Goal: Task Accomplishment & Management: Manage account settings

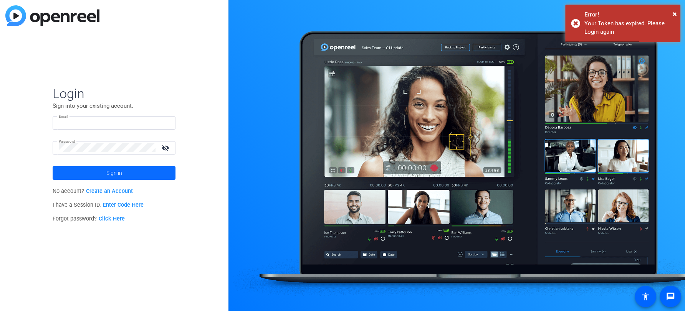
type input "[EMAIL_ADDRESS][DOMAIN_NAME]"
click at [150, 175] on span at bounding box center [114, 173] width 123 height 18
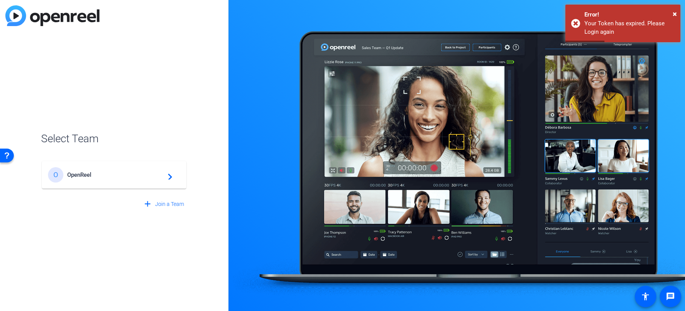
click at [113, 179] on div "O OpenReel navigate_next" at bounding box center [114, 174] width 132 height 15
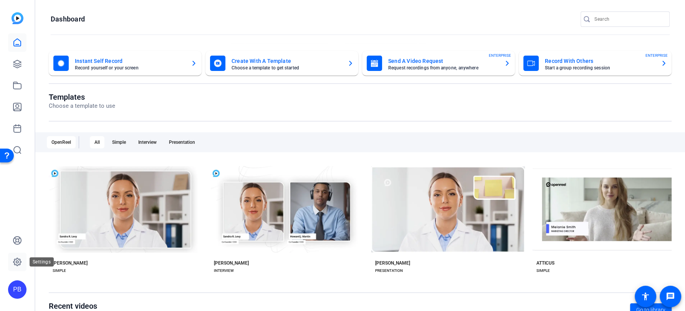
click at [15, 265] on icon at bounding box center [17, 262] width 8 height 8
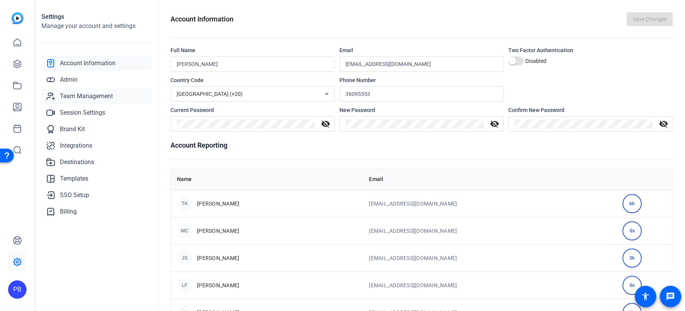
click at [108, 96] on span "Team Management" at bounding box center [86, 96] width 53 height 9
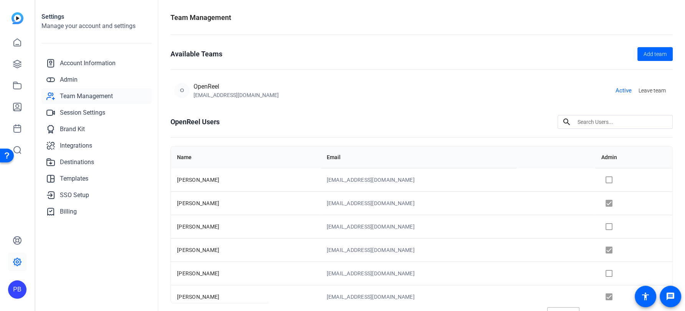
scroll to position [130, 0]
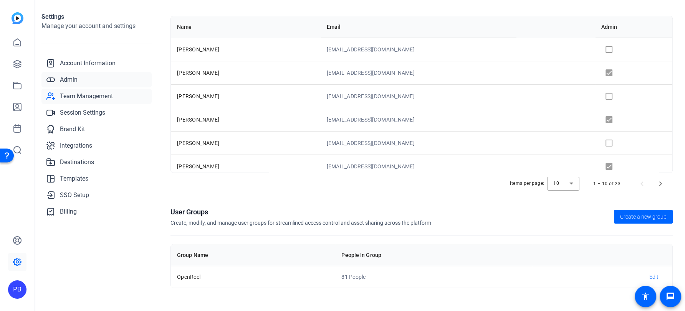
click at [126, 79] on link "Admin" at bounding box center [96, 79] width 110 height 15
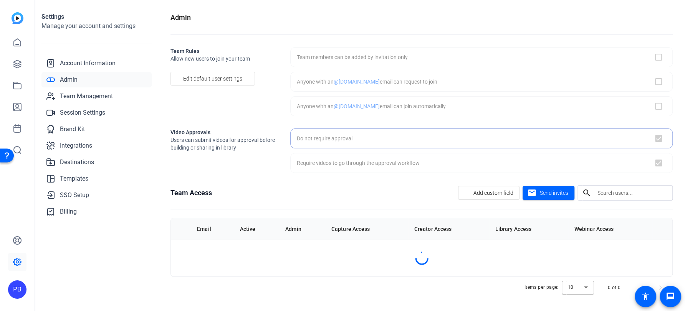
checkbox input "false"
checkbox input "true"
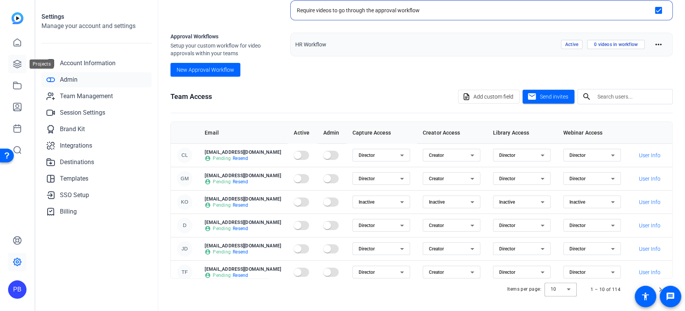
click at [21, 66] on icon at bounding box center [17, 64] width 8 height 8
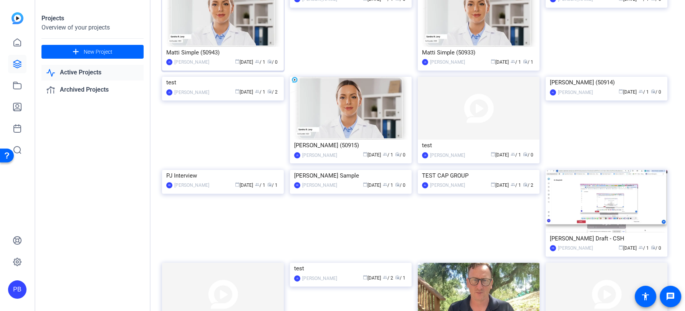
scroll to position [167, 0]
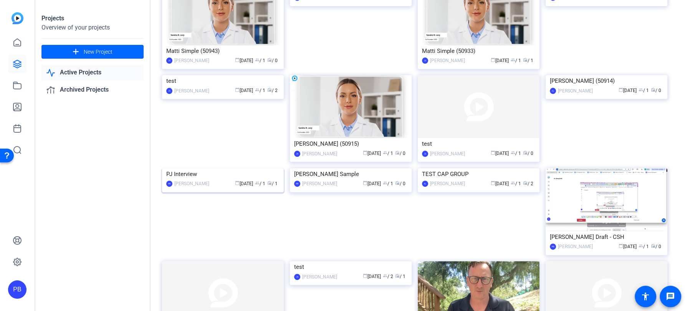
click at [234, 168] on img at bounding box center [223, 168] width 122 height 0
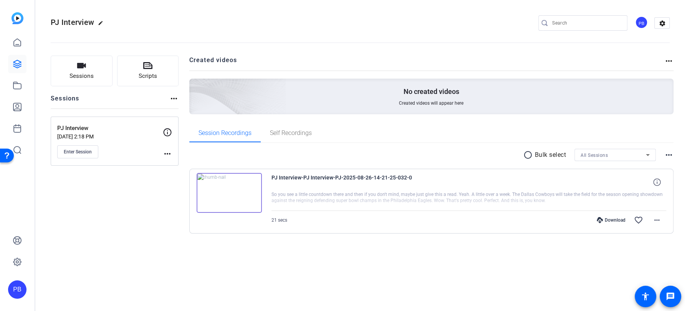
click at [641, 23] on div "PB" at bounding box center [641, 22] width 13 height 13
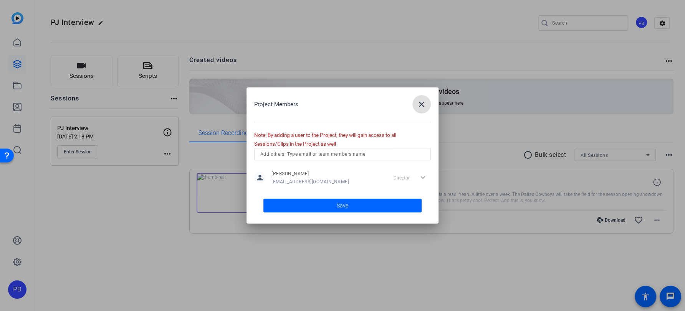
click at [368, 152] on input "text" at bounding box center [342, 154] width 164 height 9
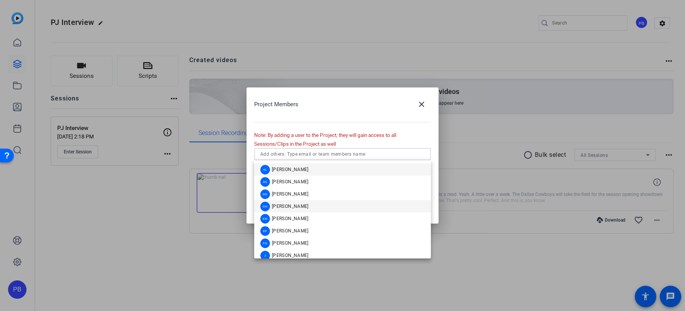
click at [314, 206] on mat-option "DH [PERSON_NAME]" at bounding box center [342, 206] width 177 height 12
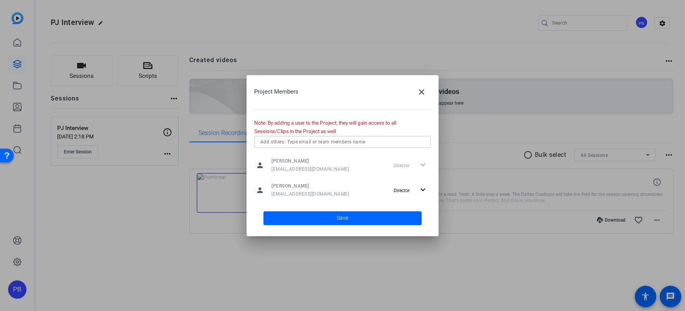
click at [315, 141] on input "text" at bounding box center [342, 141] width 164 height 9
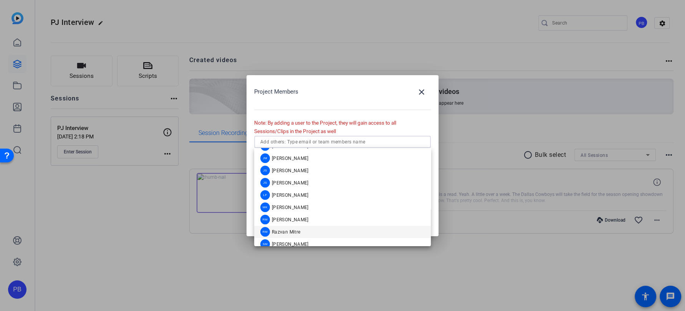
scroll to position [130, 0]
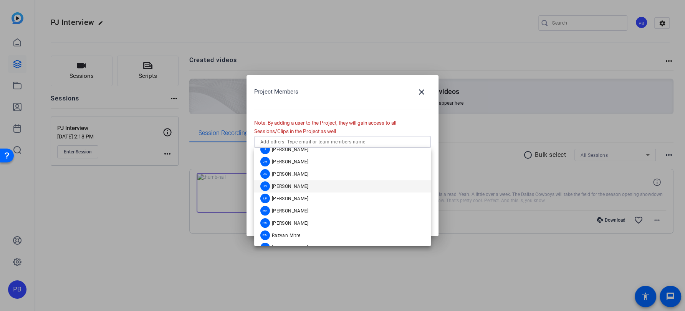
click at [304, 182] on mat-option "JS [PERSON_NAME]" at bounding box center [342, 186] width 177 height 12
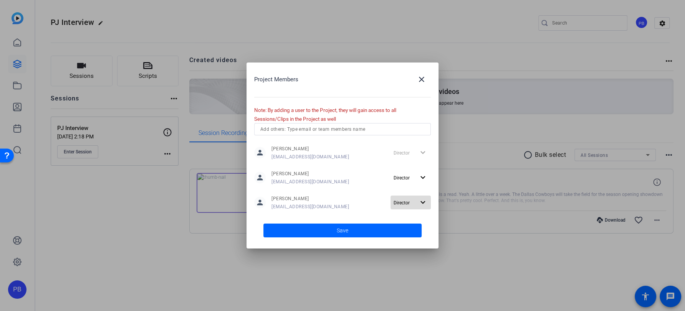
click at [421, 203] on mat-icon "expand_more" at bounding box center [423, 203] width 10 height 10
click at [415, 231] on span "Remove User" at bounding box center [410, 232] width 28 height 5
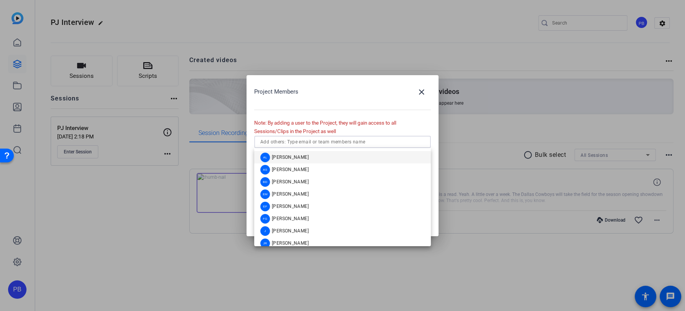
click at [335, 140] on input "text" at bounding box center [342, 141] width 164 height 9
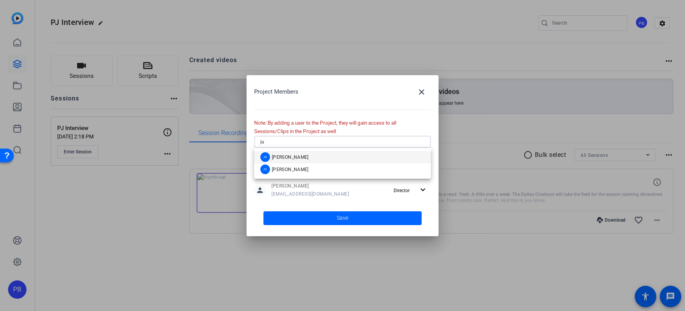
type input "ju"
click at [333, 158] on mat-option "JS [PERSON_NAME]" at bounding box center [342, 157] width 177 height 12
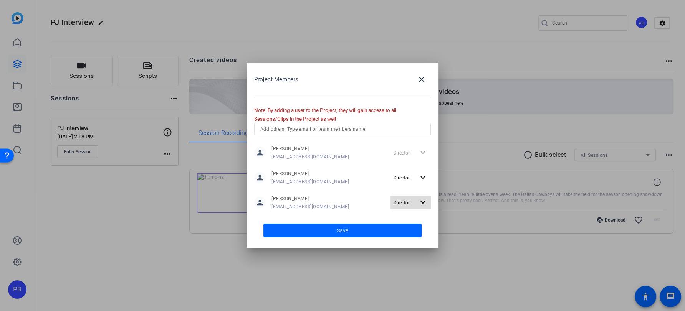
click at [424, 206] on mat-icon "expand_more" at bounding box center [423, 203] width 10 height 10
click at [413, 234] on span "Remove User" at bounding box center [410, 232] width 28 height 5
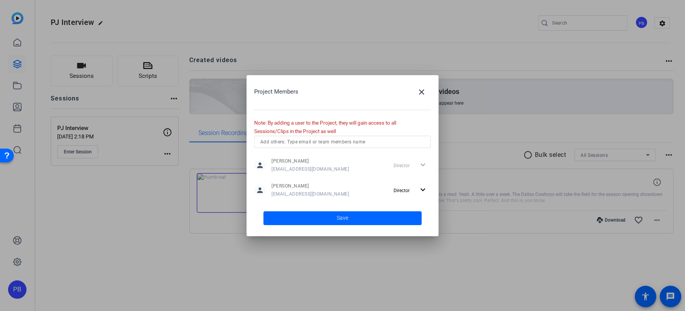
click at [324, 145] on input "text" at bounding box center [342, 141] width 164 height 9
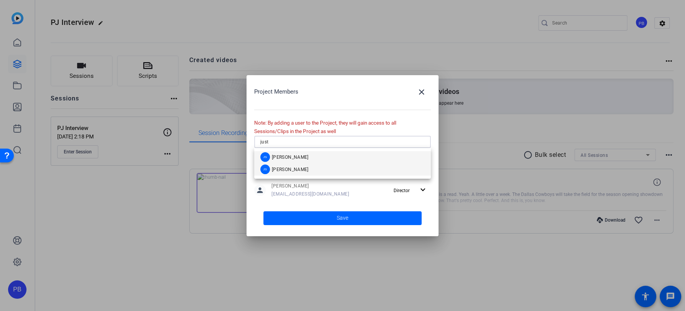
type input "just"
click at [317, 167] on mat-option "JS [PERSON_NAME]" at bounding box center [342, 170] width 177 height 12
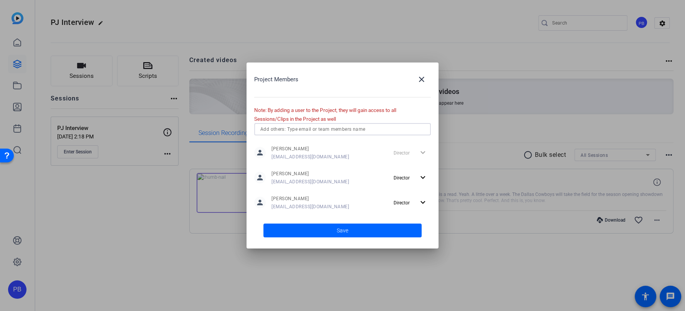
click at [328, 230] on span at bounding box center [342, 230] width 158 height 18
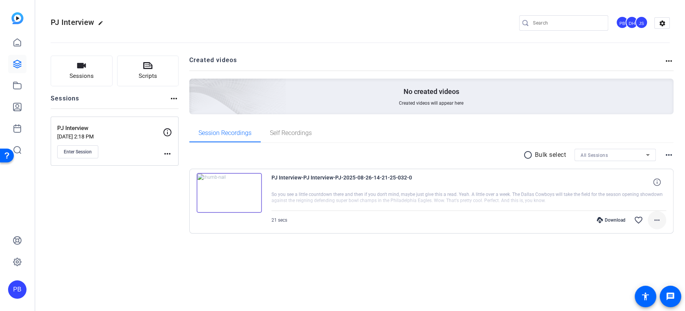
click at [654, 220] on mat-icon "more_horiz" at bounding box center [656, 220] width 9 height 9
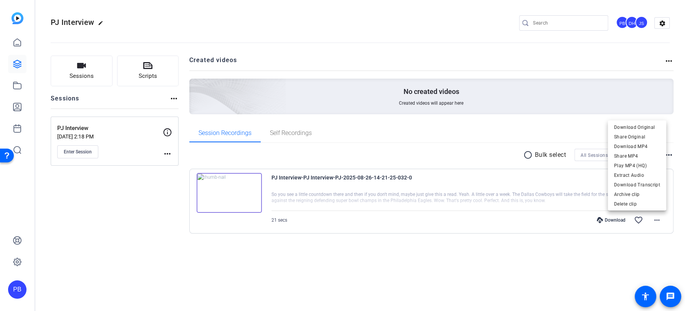
click at [551, 250] on div at bounding box center [342, 155] width 685 height 311
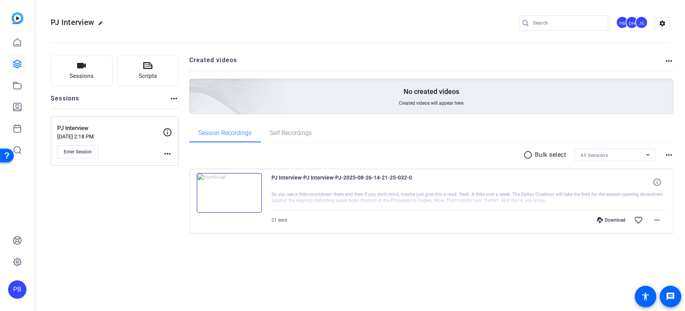
drag, startPoint x: 418, startPoint y: 176, endPoint x: 271, endPoint y: 172, distance: 147.8
click at [271, 172] on div "PJ Interview-PJ Interview-PJ-2025-08-26-14-21-25-032-0 So you see a little coun…" at bounding box center [431, 201] width 484 height 65
click at [20, 83] on icon at bounding box center [17, 85] width 9 height 9
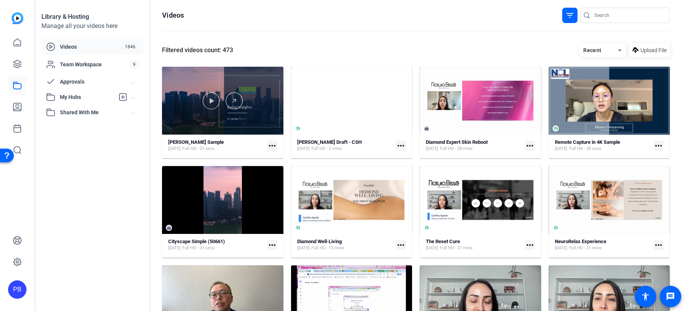
click at [272, 109] on div at bounding box center [222, 101] width 121 height 68
